Goal: Ask a question

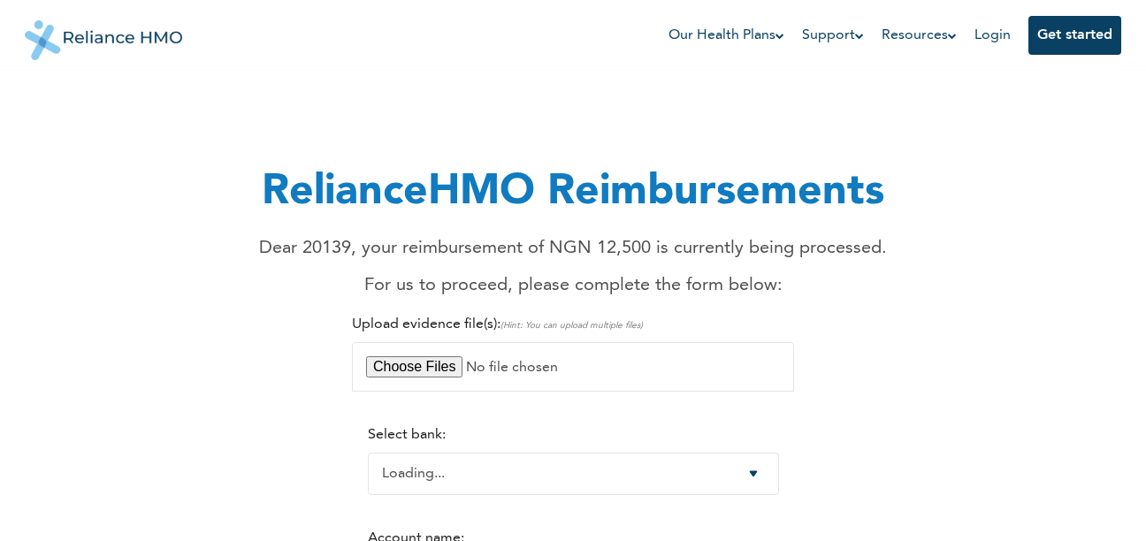
select select "15"
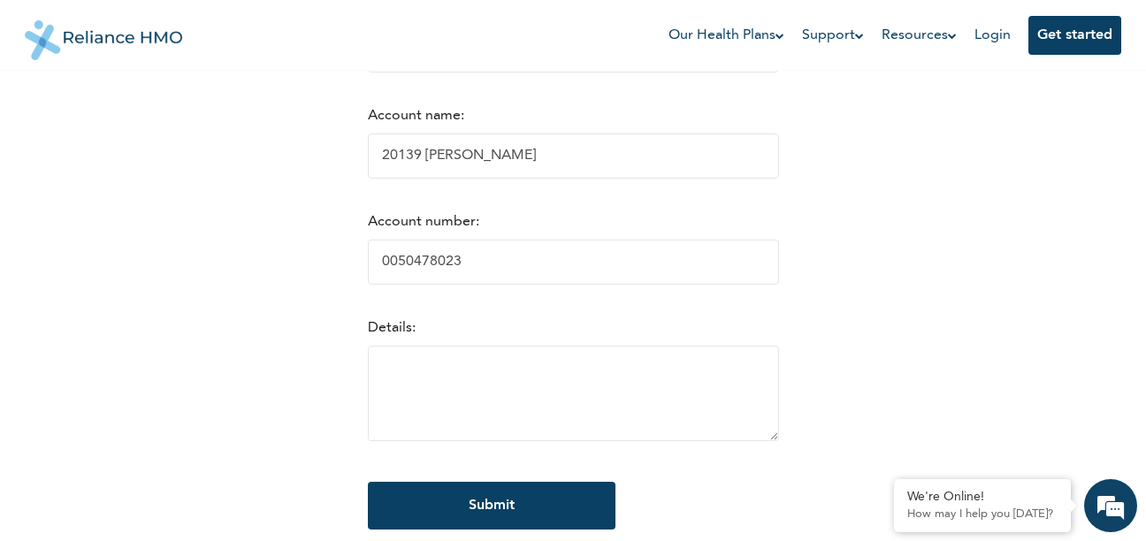
scroll to position [424, 0]
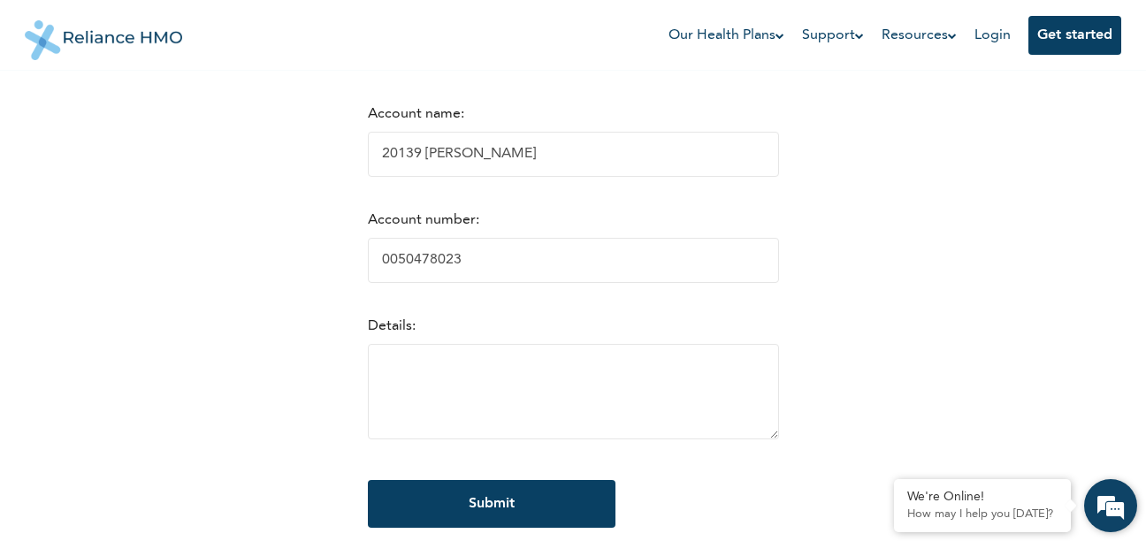
click at [1113, 496] on em at bounding box center [1111, 506] width 48 height 48
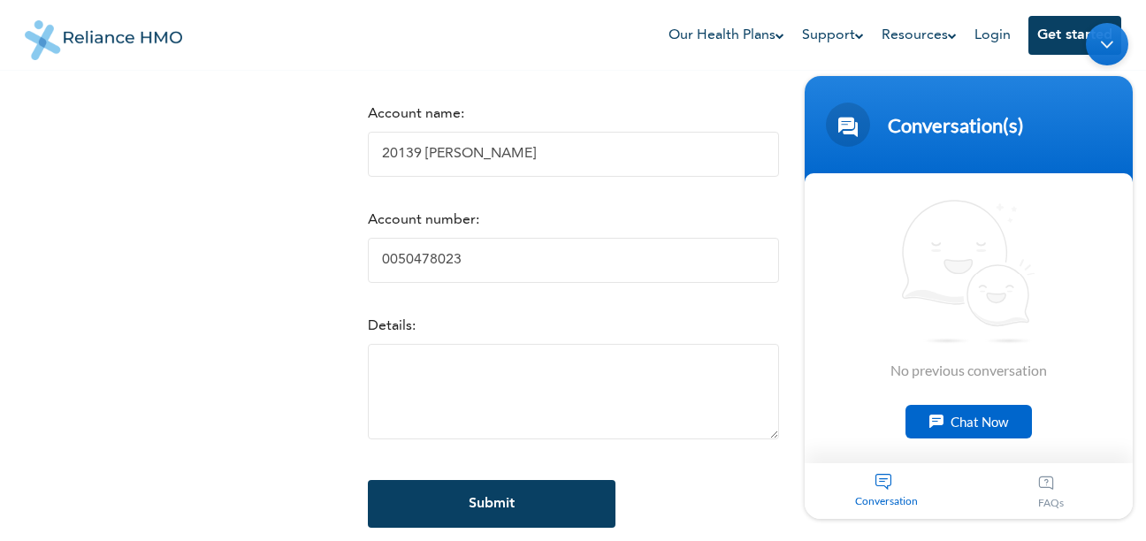
click at [951, 415] on div "Chat Now" at bounding box center [969, 421] width 126 height 34
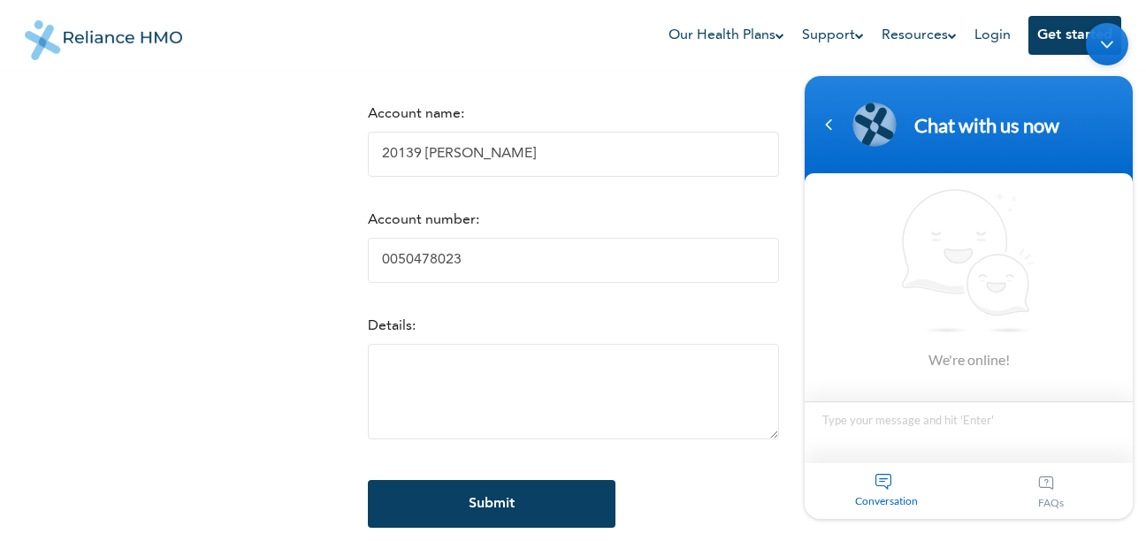
click at [868, 419] on textarea "Type your message and hit 'Enter'" at bounding box center [969, 432] width 328 height 62
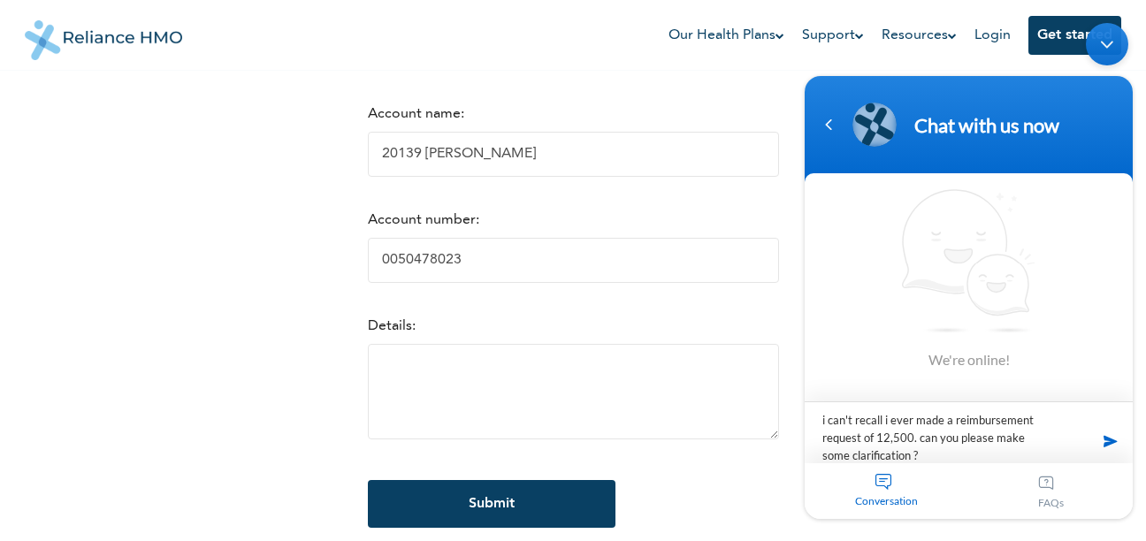
click at [883, 455] on textarea "i can't recall i ever made a reimbursement request of 12,500. can you please ma…" at bounding box center [969, 432] width 328 height 62
type textarea "i can't recall i ever made a reimbursement request of 12,500. can you please ma…"
click at [1105, 442] on span at bounding box center [1110, 440] width 27 height 27
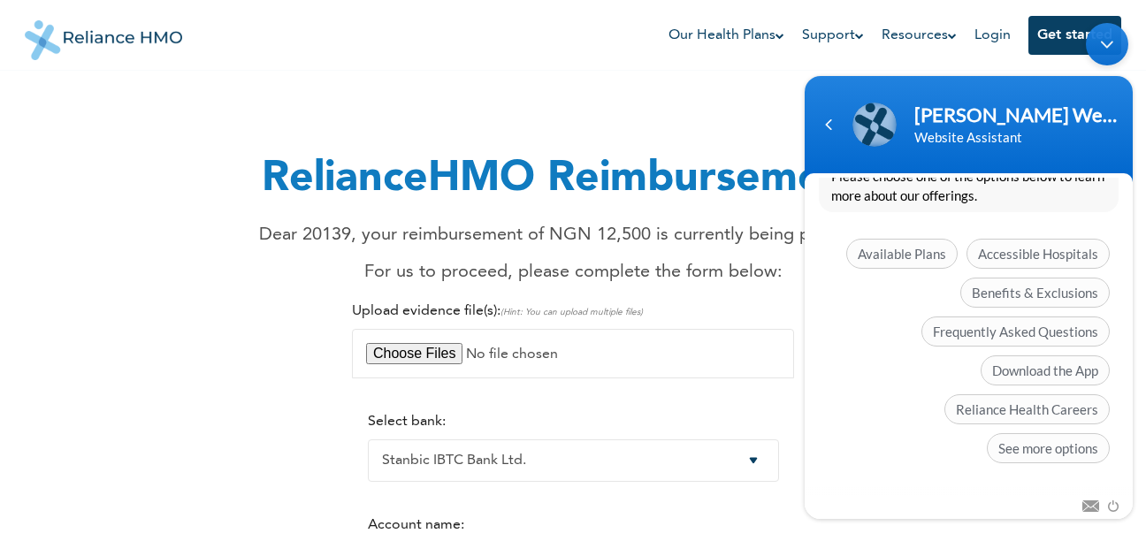
scroll to position [0, 0]
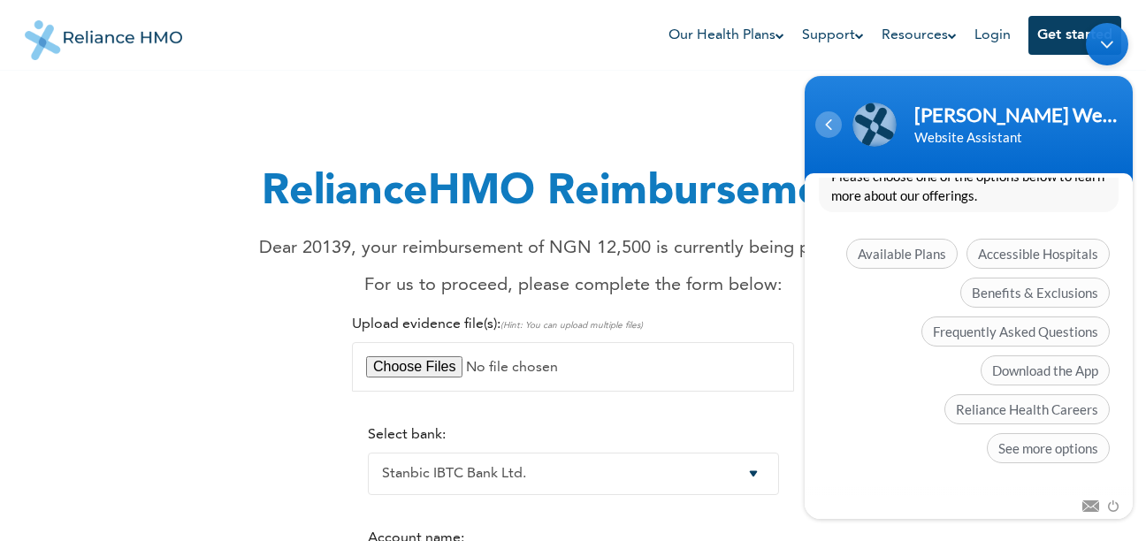
click at [826, 125] on div "Navigation go back" at bounding box center [828, 124] width 27 height 27
